Goal: Information Seeking & Learning: Check status

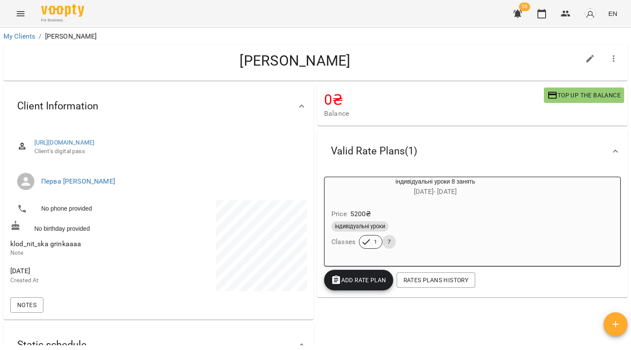
scroll to position [38, 0]
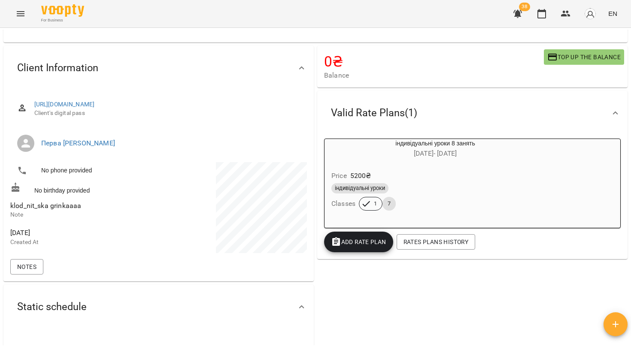
click at [60, 12] on img at bounding box center [62, 10] width 43 height 12
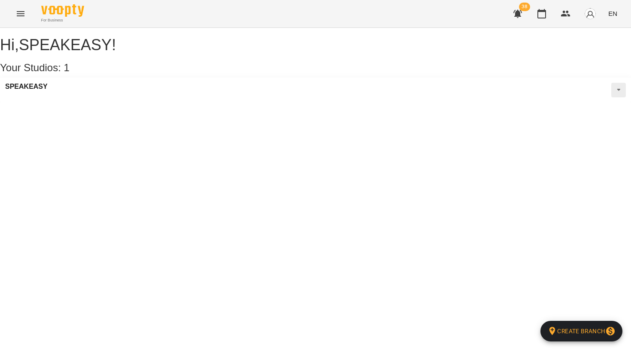
click at [25, 12] on icon "Menu" at bounding box center [20, 14] width 10 height 10
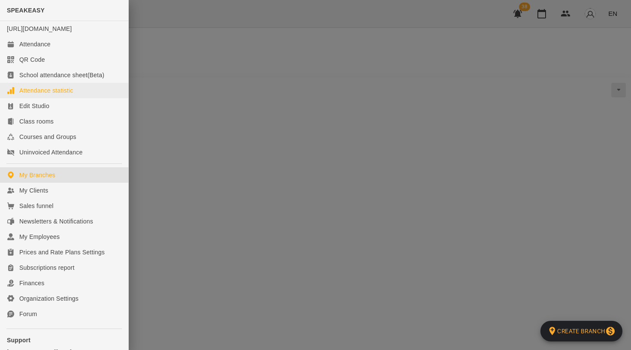
click at [73, 98] on link "Attendance statistic" at bounding box center [64, 90] width 128 height 15
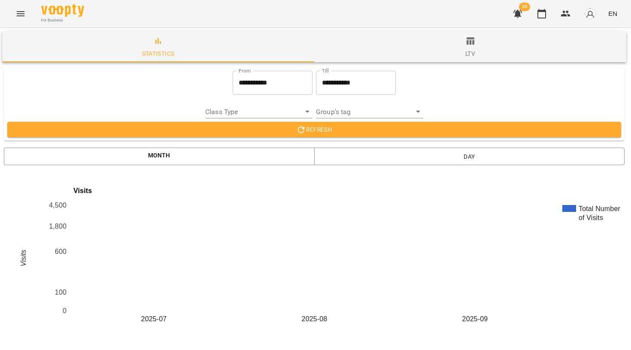
scroll to position [0, 1]
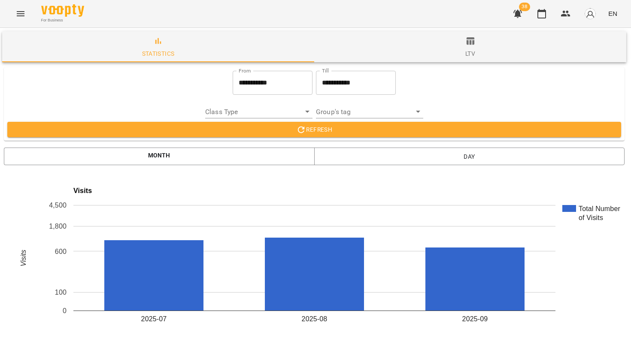
click at [250, 69] on div "**********" at bounding box center [272, 82] width 83 height 27
click at [253, 79] on input "**********" at bounding box center [273, 83] width 80 height 24
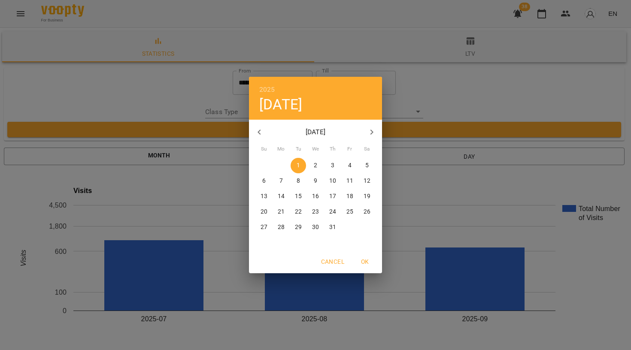
click at [258, 131] on icon "button" at bounding box center [259, 132] width 10 height 10
click at [261, 133] on icon "button" at bounding box center [259, 132] width 10 height 10
click at [260, 134] on icon "button" at bounding box center [259, 132] width 3 height 5
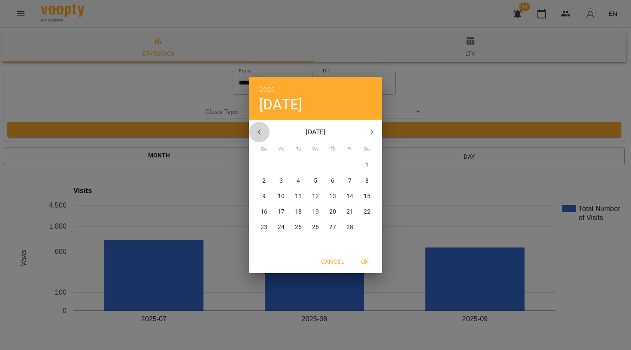
click at [260, 134] on icon "button" at bounding box center [259, 132] width 3 height 5
click at [308, 163] on span "1" at bounding box center [315, 165] width 15 height 9
type input "**********"
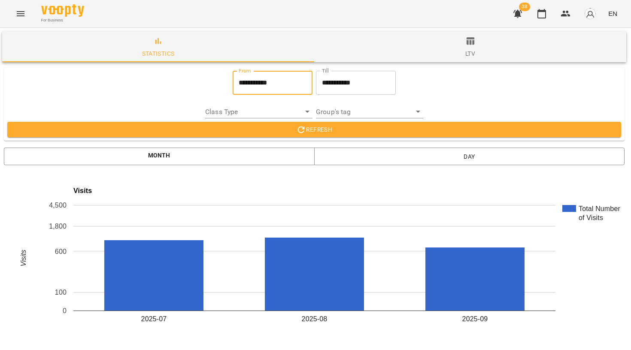
click at [284, 133] on span "Refresh" at bounding box center [314, 129] width 600 height 10
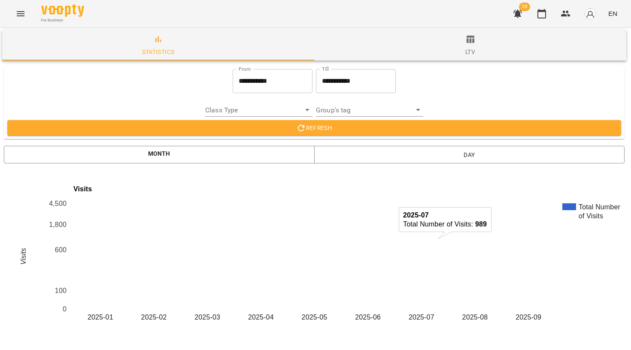
scroll to position [1264, 1]
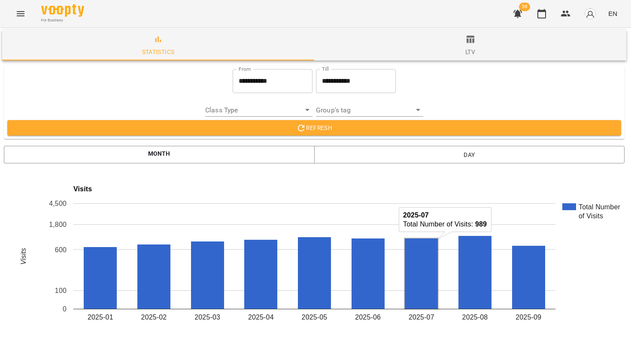
drag, startPoint x: 219, startPoint y: 224, endPoint x: 218, endPoint y: 217, distance: 7.4
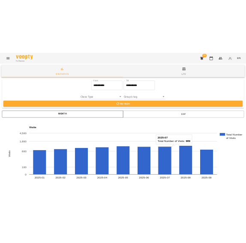
scroll to position [0, 0]
